Goal: Information Seeking & Learning: Learn about a topic

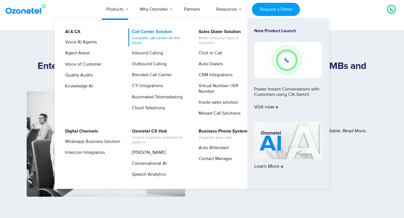
click at [154, 32] on link "Call Center Solution Complete call center on the cloud" at bounding box center [158, 37] width 60 height 18
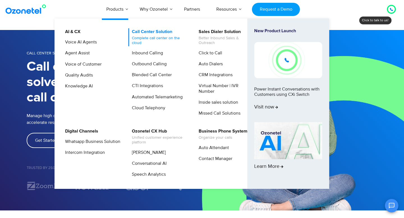
click at [148, 35] on link "Call Center Solution Complete call center on the cloud" at bounding box center [158, 37] width 60 height 18
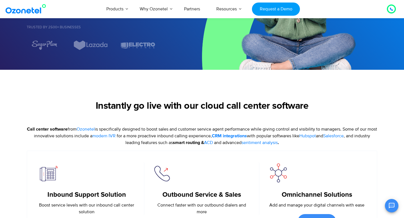
scroll to position [140, 0]
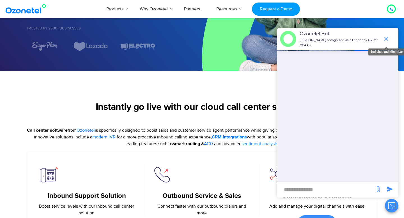
click at [386, 38] on icon "end chat or minimize" at bounding box center [387, 39] width 4 height 4
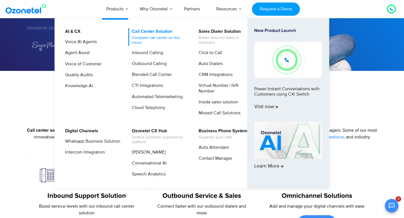
click at [145, 34] on link "Call Center Solution Complete call center on the cloud" at bounding box center [158, 37] width 60 height 18
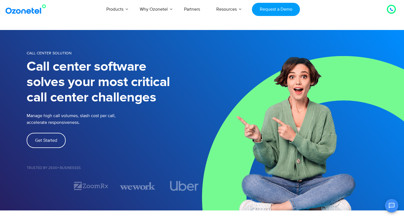
click at [83, 8] on div "Products AI & CX Voice AI Agents Agent Assist Voice of Customer Quality Audits …" at bounding box center [235, 9] width 330 height 19
